Goal: Task Accomplishment & Management: Use online tool/utility

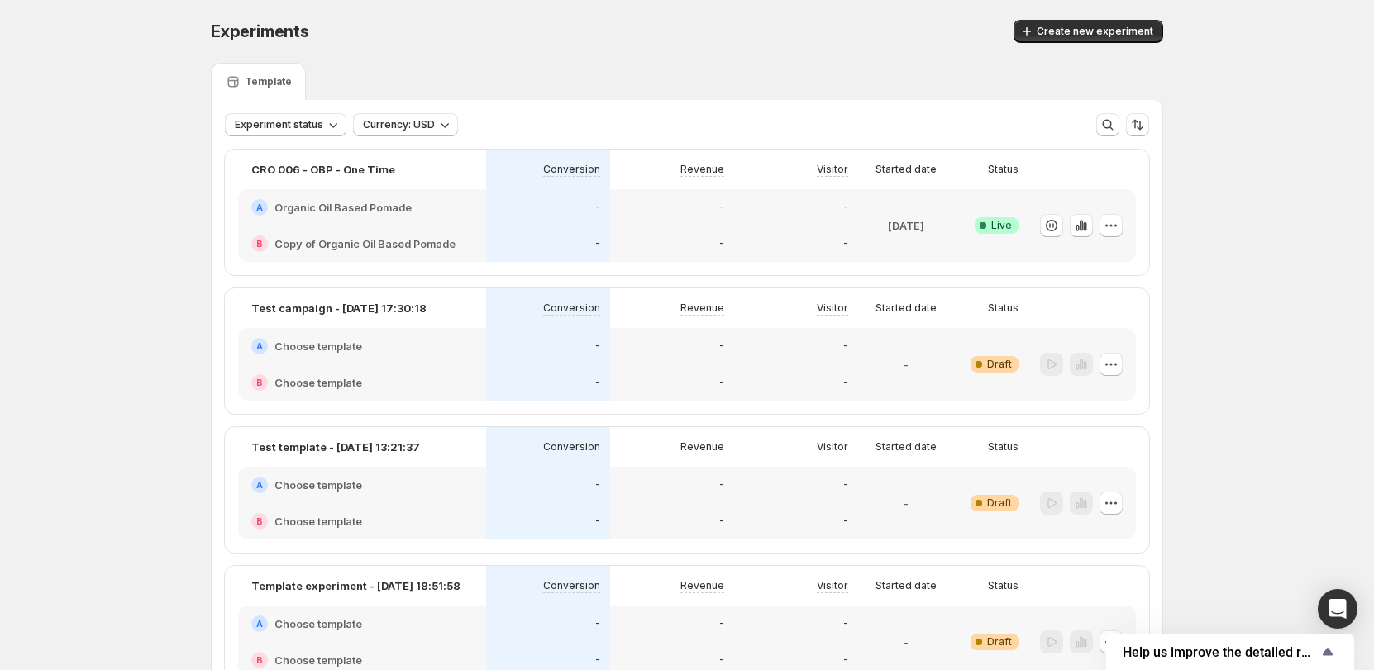
click at [698, 224] on div "-" at bounding box center [672, 207] width 124 height 36
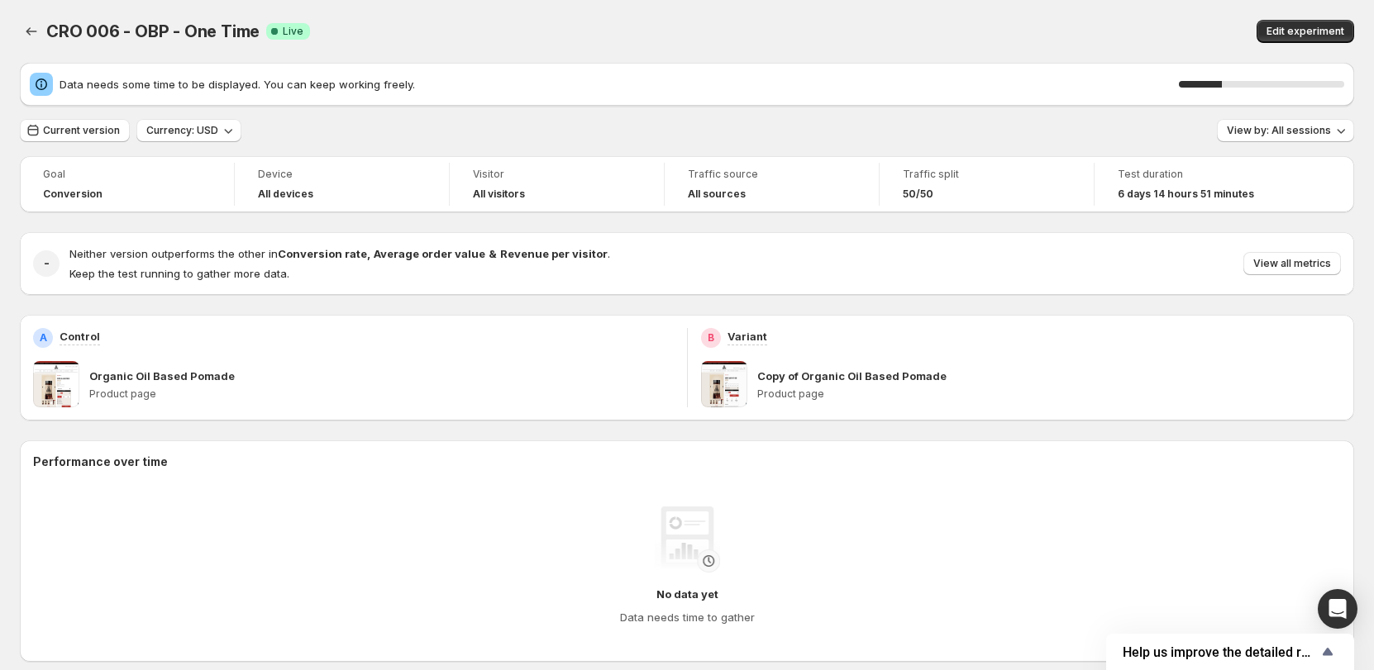
click at [741, 44] on div "CRO 006 - OBP - One Time. This page is ready CRO 006 - OBP - One Time Success C…" at bounding box center [687, 31] width 1334 height 63
click at [379, 15] on div "CRO 006 - OBP - One Time. This page is ready CRO 006 - OBP - One Time Success C…" at bounding box center [687, 31] width 1334 height 63
